Goal: Task Accomplishment & Management: Manage account settings

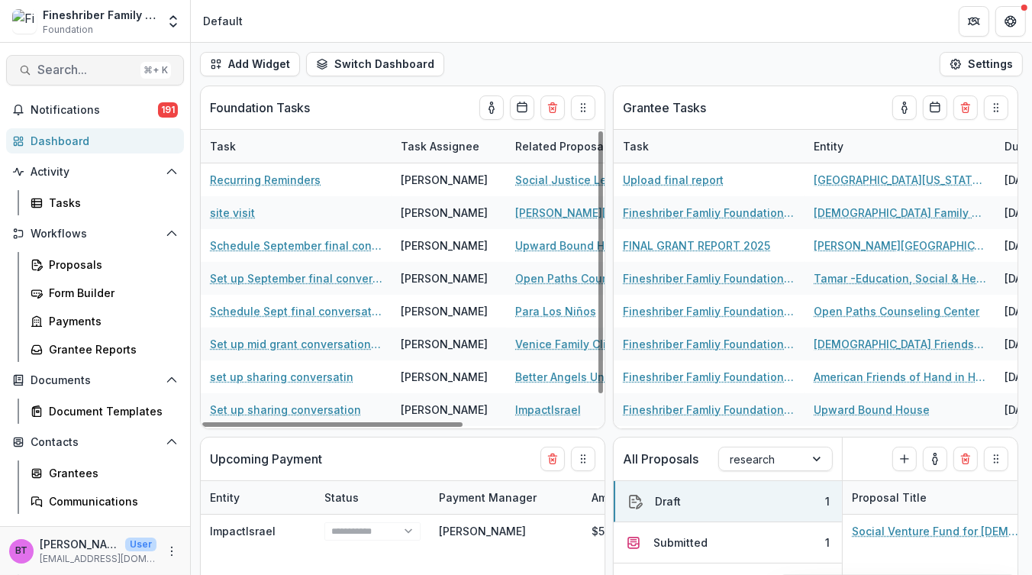
click at [63, 73] on span "Search..." at bounding box center [85, 70] width 97 height 15
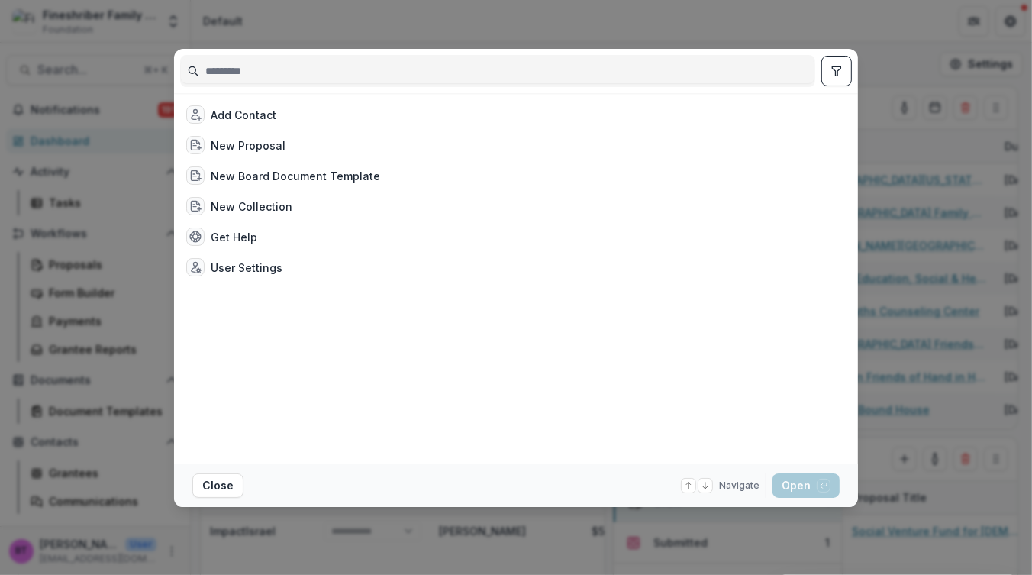
type input "*"
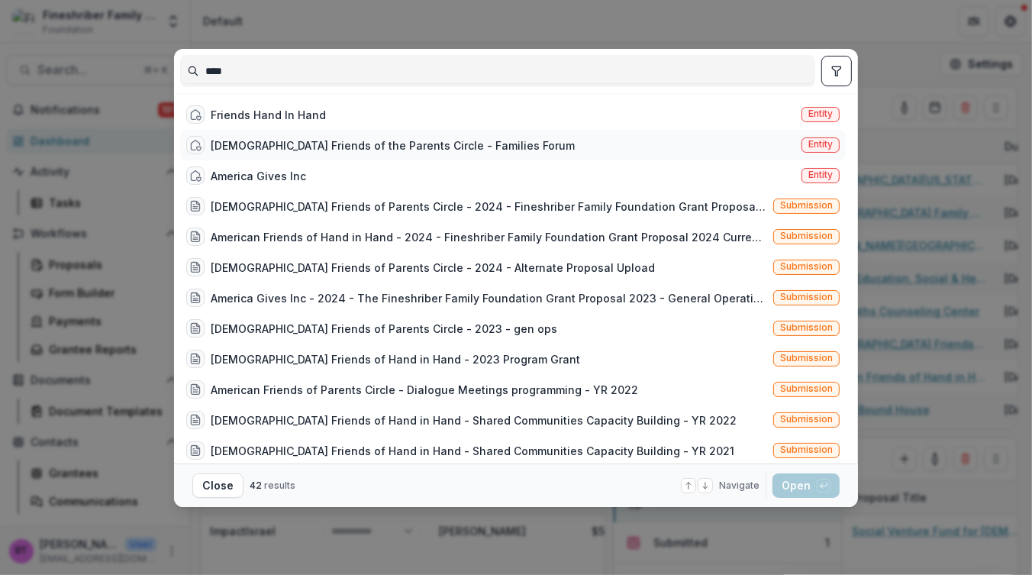
type input "****"
click at [256, 141] on div "American Friends of the Parents Circle - Families Forum" at bounding box center [393, 145] width 364 height 16
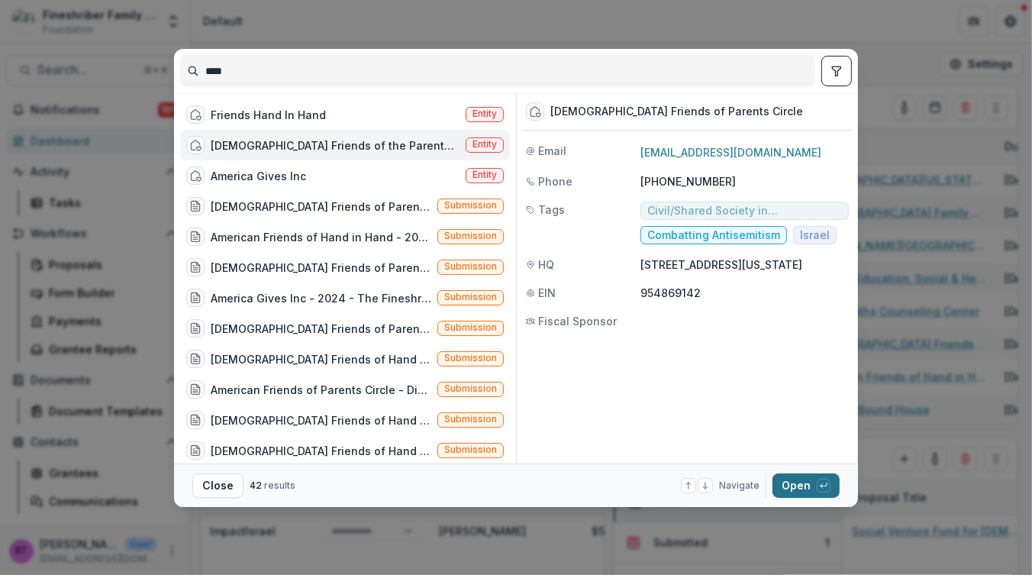
click at [797, 482] on button "Open with enter key" at bounding box center [805, 485] width 67 height 24
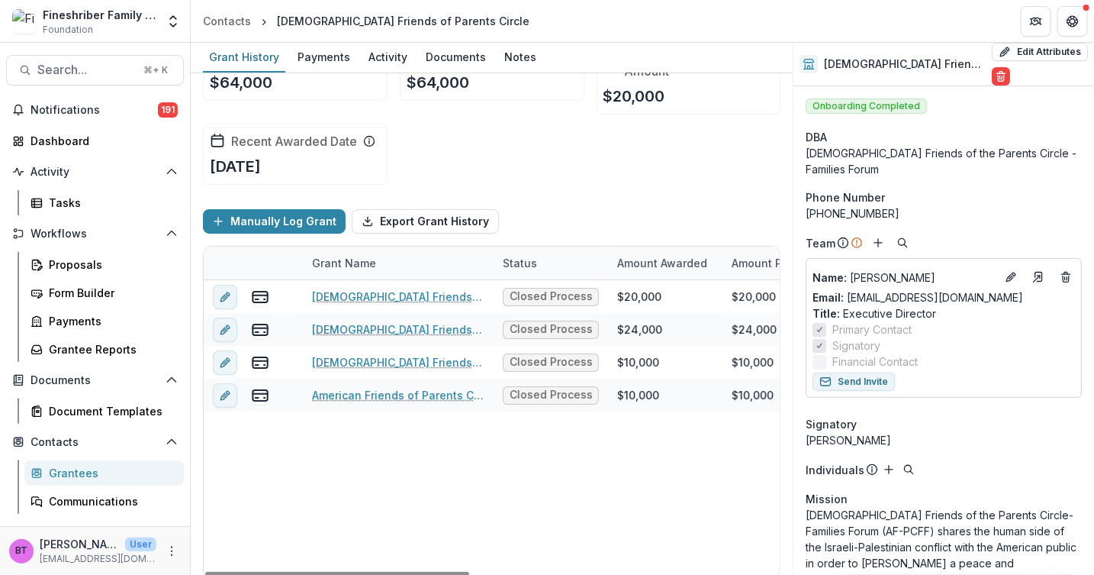
scroll to position [50, 0]
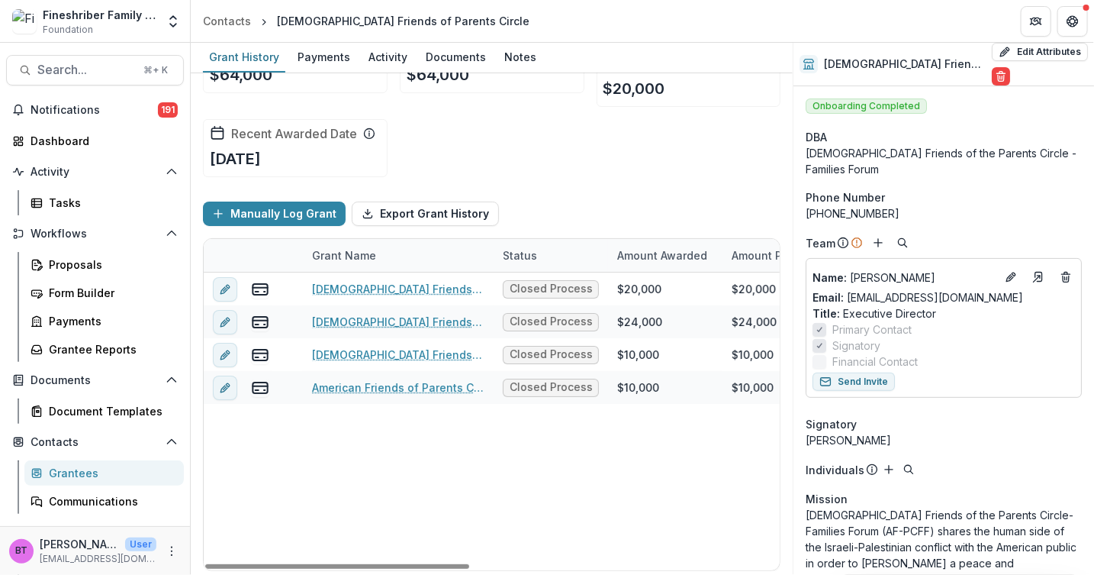
click at [240, 430] on div "American Friends of Parents Circle - 2024 - Fineshriber Family Foundation Grant…" at bounding box center [826, 421] width 1244 height 298
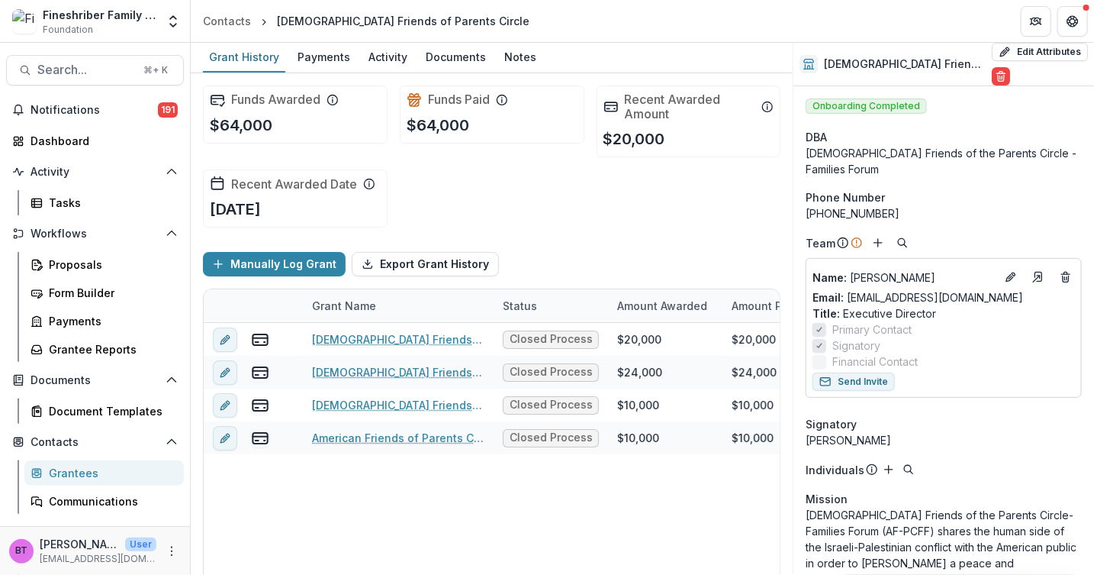
click at [263, 484] on div "American Friends of Parents Circle - 2024 - Fineshriber Family Foundation Grant…" at bounding box center [826, 472] width 1244 height 298
click at [439, 60] on div "Documents" at bounding box center [456, 57] width 73 height 22
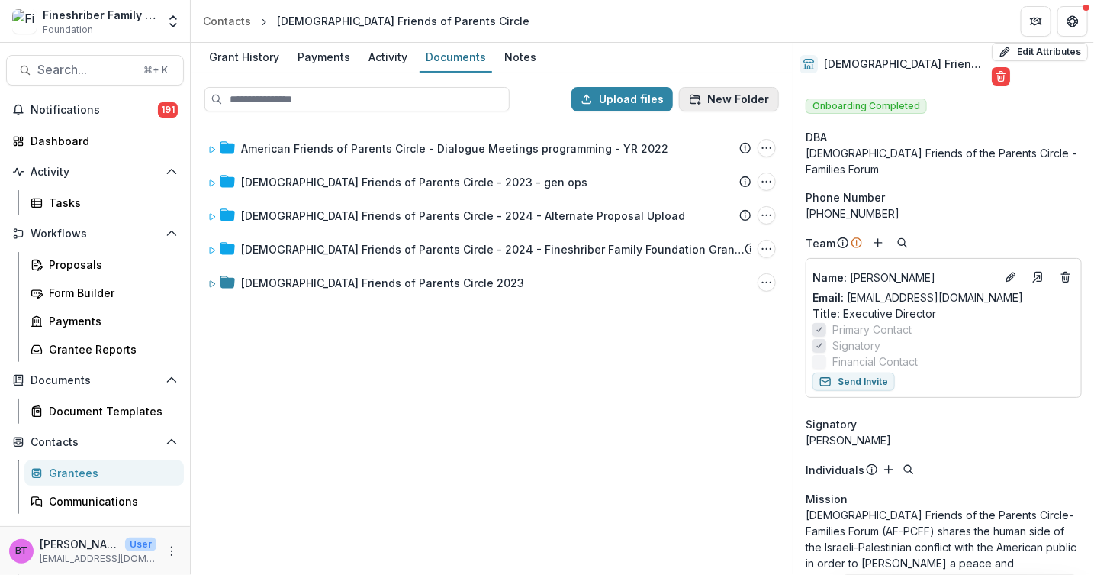
click at [740, 102] on button "New Folder" at bounding box center [729, 99] width 100 height 24
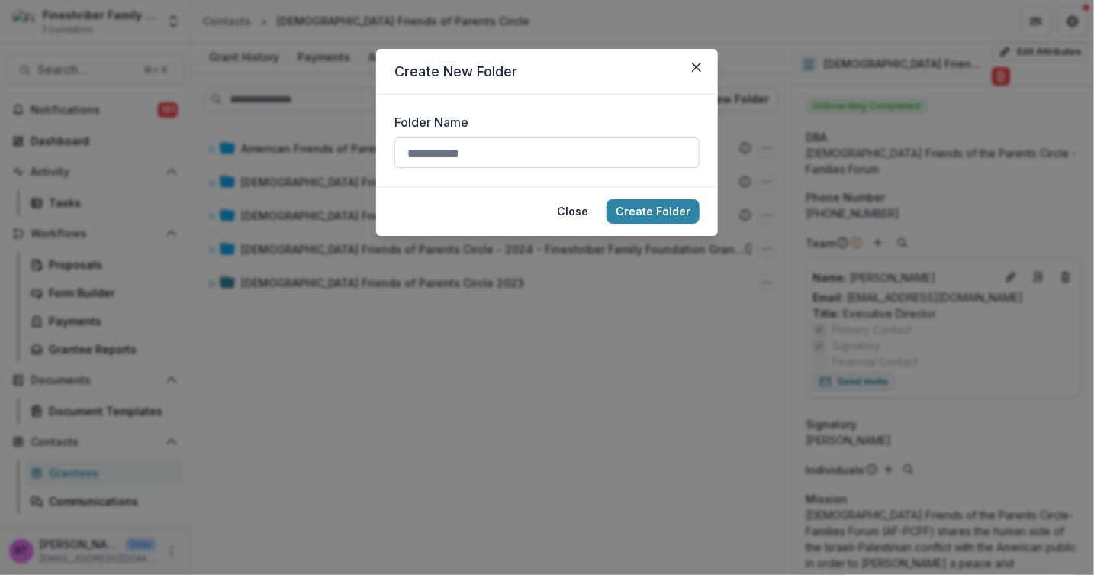
click at [431, 156] on input "Folder Name" at bounding box center [547, 152] width 305 height 31
type input "**********"
click at [665, 205] on button "Create Folder" at bounding box center [653, 211] width 93 height 24
